Goal: Navigation & Orientation: Find specific page/section

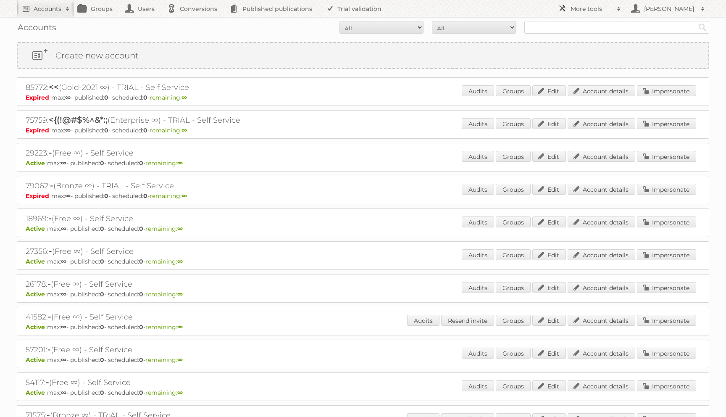
click at [595, 9] on h2 "More tools" at bounding box center [591, 9] width 42 height 8
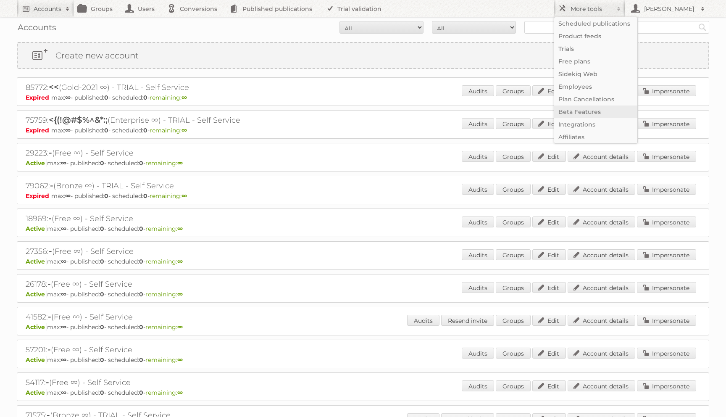
click at [597, 114] on link "Beta Features" at bounding box center [595, 111] width 83 height 13
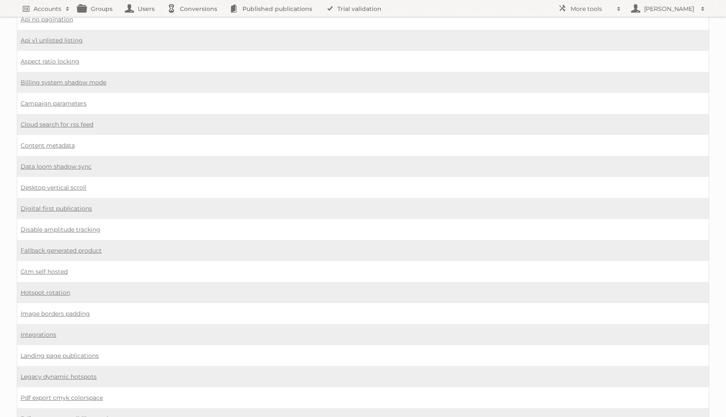
scroll to position [265, 0]
click at [64, 162] on link "Data loom shadow sync" at bounding box center [56, 166] width 71 height 8
